Goal: Navigation & Orientation: Find specific page/section

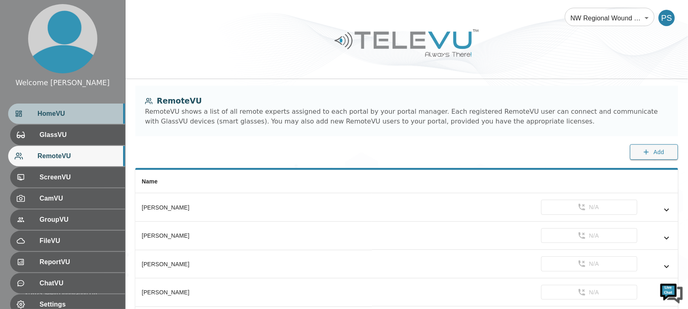
click at [76, 113] on span "HomeVU" at bounding box center [78, 114] width 81 height 10
